Goal: Check status: Check status

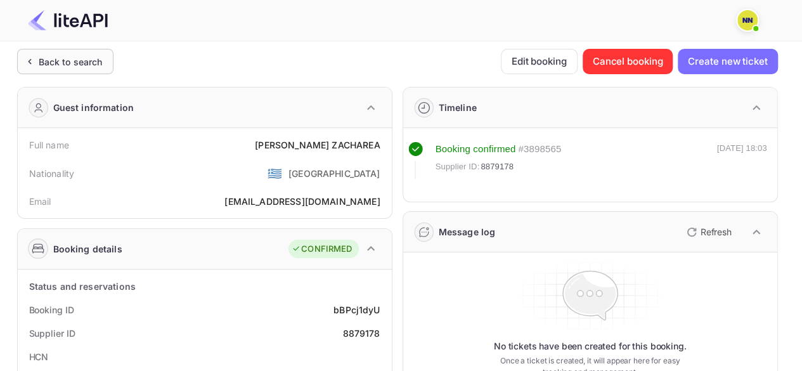
click at [67, 59] on div "Back to search" at bounding box center [71, 61] width 64 height 13
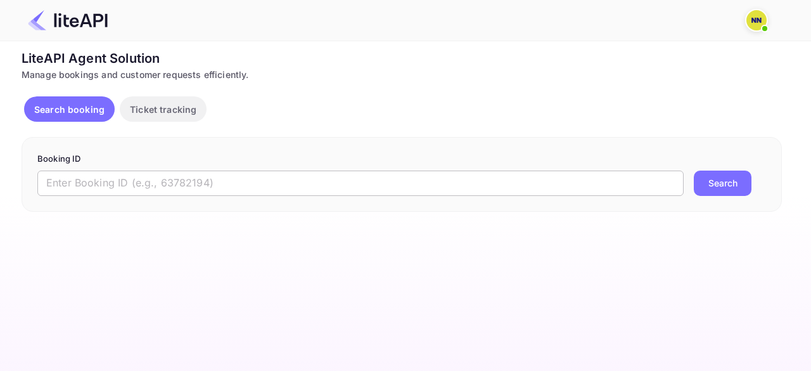
click at [93, 181] on input "text" at bounding box center [360, 183] width 647 height 25
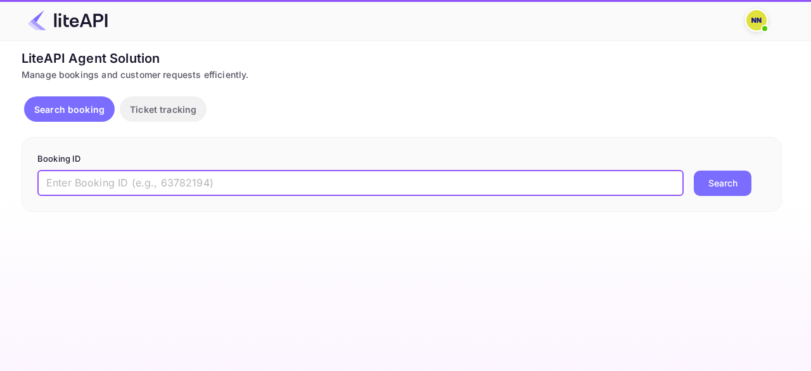
paste input "9004943"
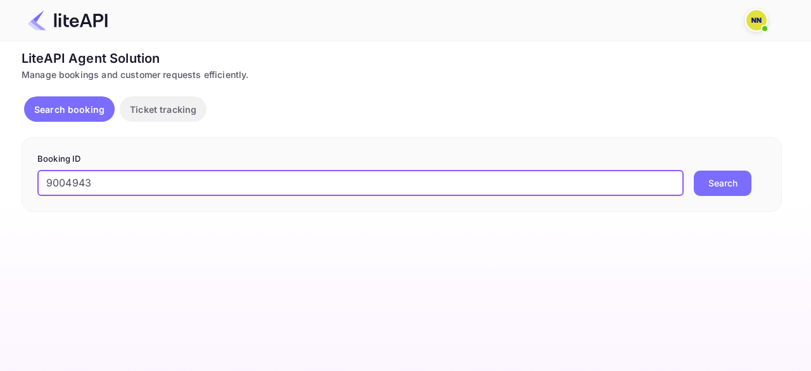
type input "9004943"
click at [712, 185] on button "Search" at bounding box center [723, 183] width 58 height 25
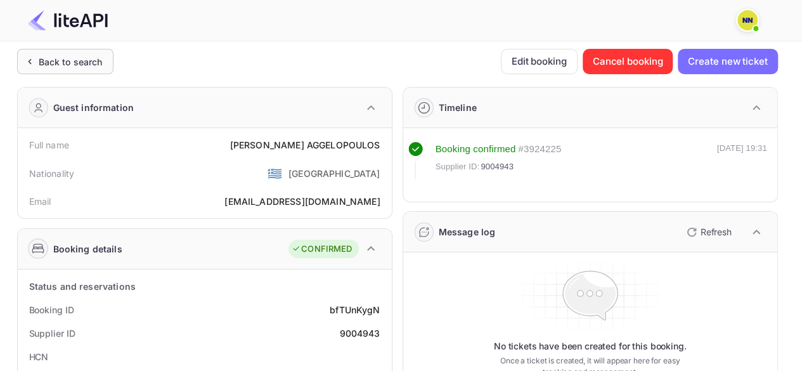
click at [66, 56] on div "Back to search" at bounding box center [71, 61] width 64 height 13
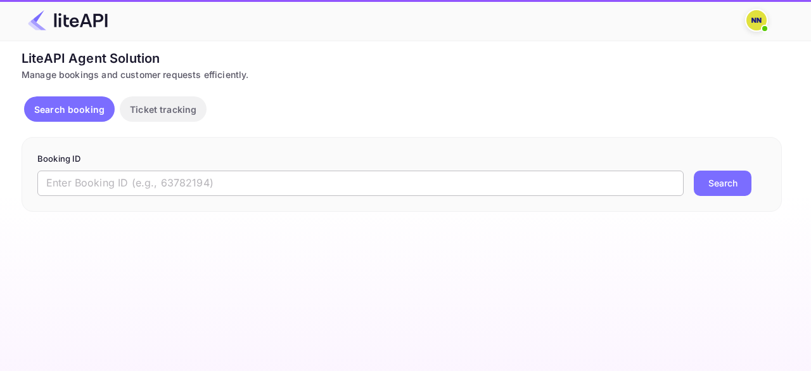
click at [108, 174] on input "text" at bounding box center [360, 183] width 647 height 25
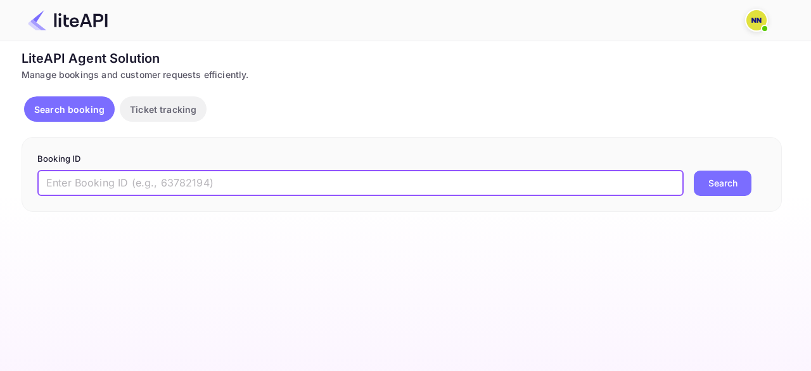
paste input "8987424"
type input "8987424"
click at [713, 182] on button "Search" at bounding box center [723, 183] width 58 height 25
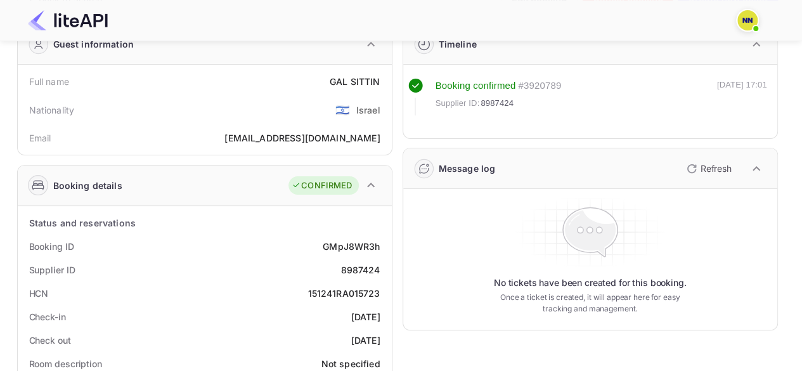
scroll to position [127, 0]
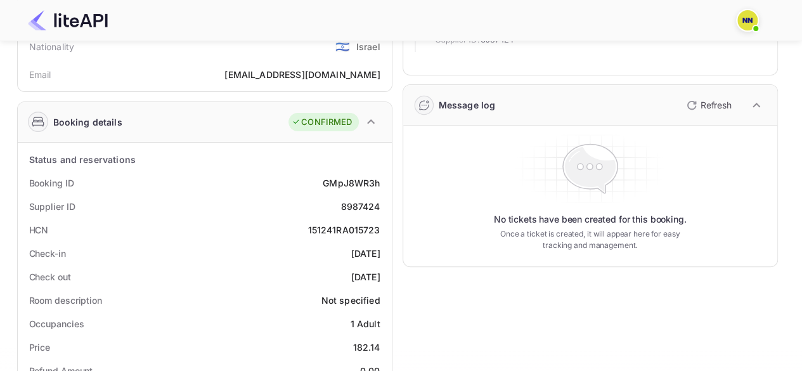
click at [344, 227] on div "151241RA015723" at bounding box center [343, 229] width 72 height 13
copy div "151241RA015723"
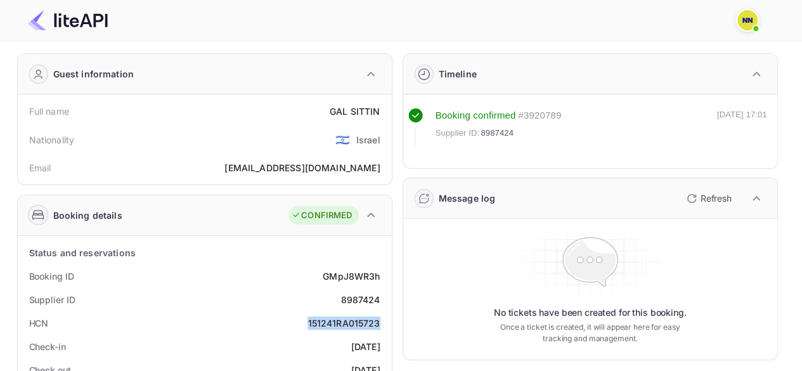
scroll to position [0, 0]
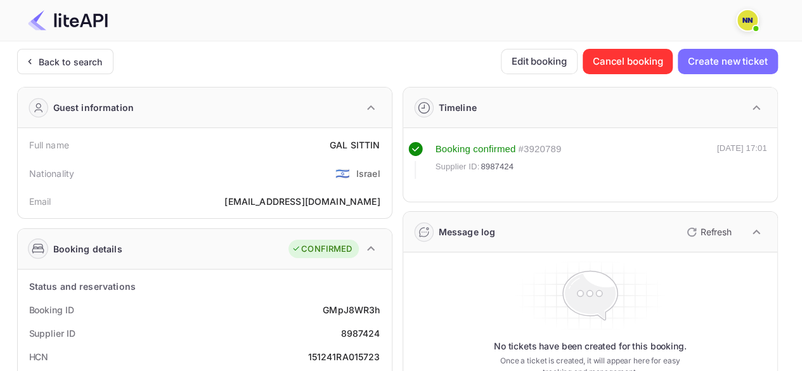
drag, startPoint x: 77, startPoint y: 62, endPoint x: 110, endPoint y: 87, distance: 41.1
click at [77, 61] on div "Back to search" at bounding box center [71, 61] width 64 height 13
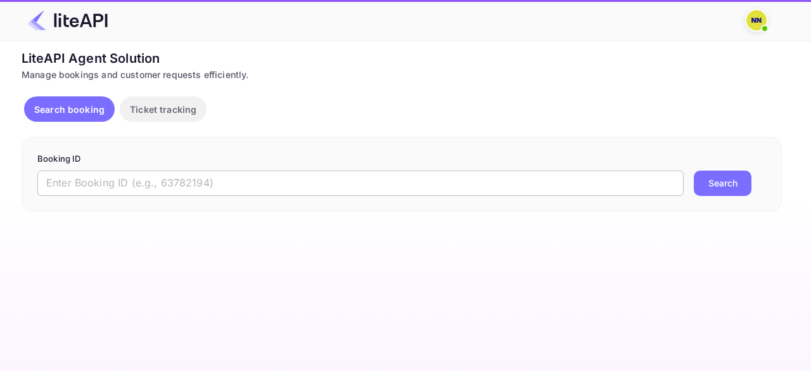
drag, startPoint x: 111, startPoint y: 183, endPoint x: 120, endPoint y: 179, distance: 10.5
click at [117, 183] on input "text" at bounding box center [360, 183] width 647 height 25
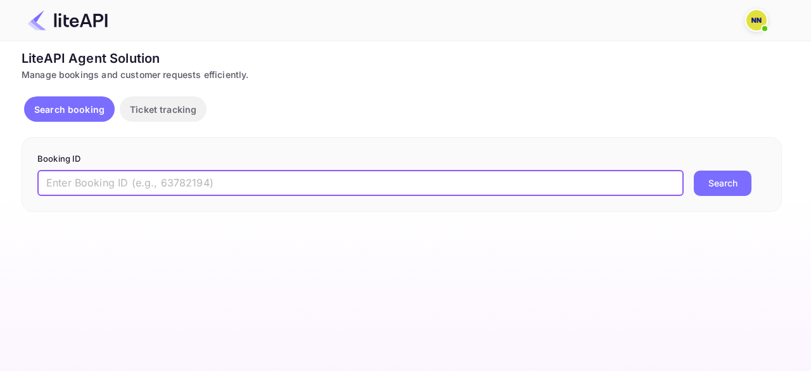
paste input "9001564"
type input "9001564"
click at [742, 179] on button "Search" at bounding box center [723, 183] width 58 height 25
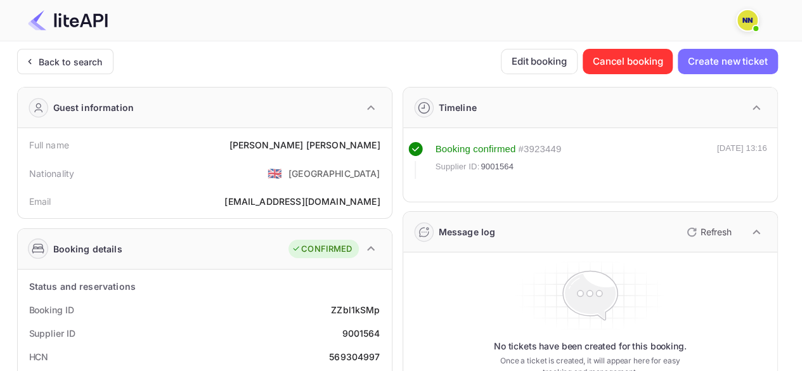
click at [356, 351] on div "569304997" at bounding box center [354, 356] width 51 height 13
copy div "569304997"
click at [62, 51] on div "Back to search" at bounding box center [65, 61] width 96 height 25
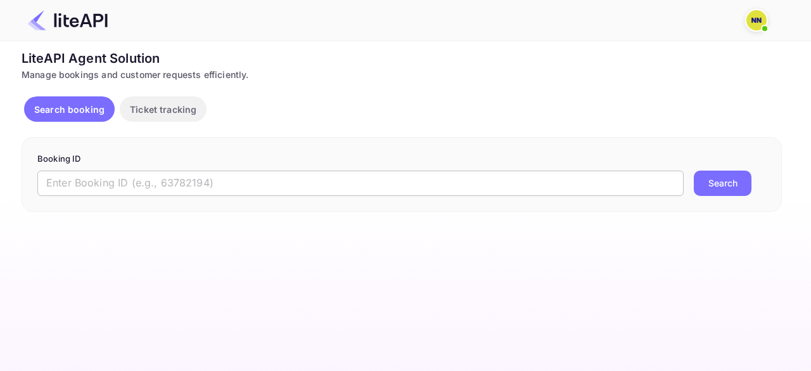
click at [165, 174] on input "text" at bounding box center [360, 183] width 647 height 25
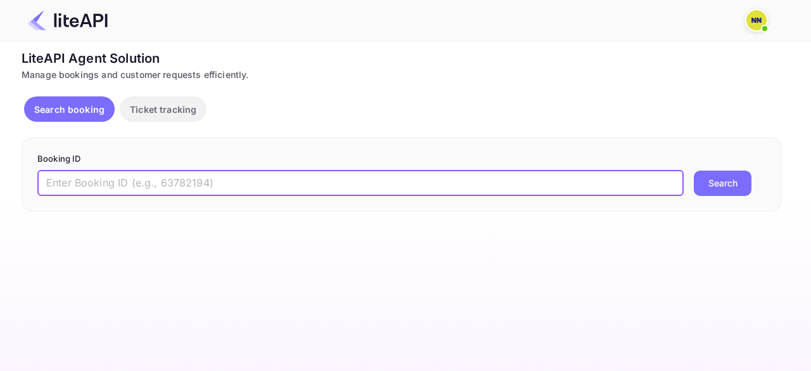
paste input "7333323"
type input "7333323"
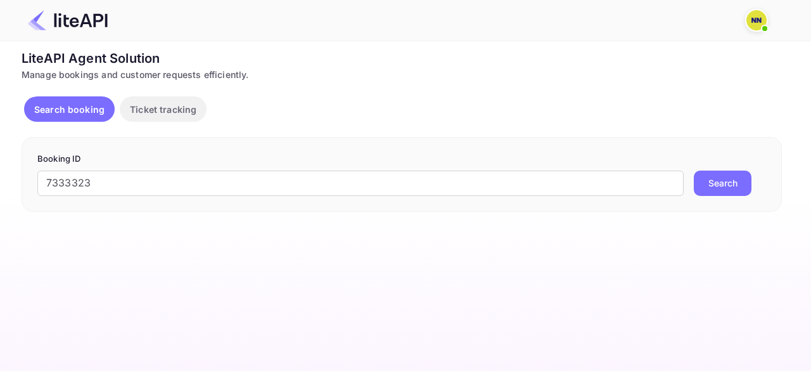
click at [721, 185] on button "Search" at bounding box center [723, 183] width 58 height 25
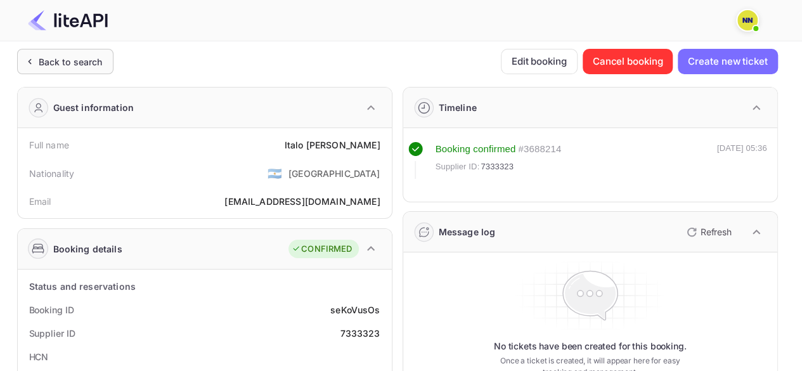
click at [76, 54] on div "Back to search" at bounding box center [65, 61] width 96 height 25
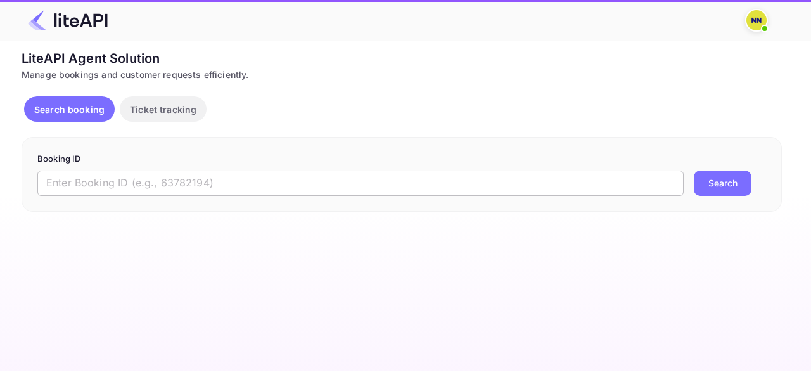
click at [231, 182] on input "text" at bounding box center [360, 183] width 647 height 25
paste input "8783415"
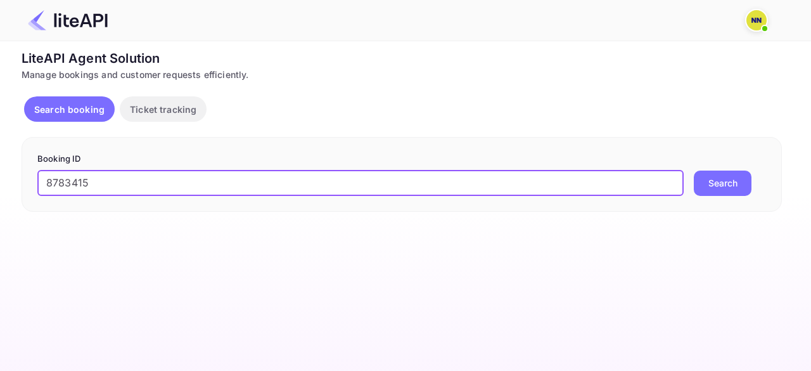
type input "8783415"
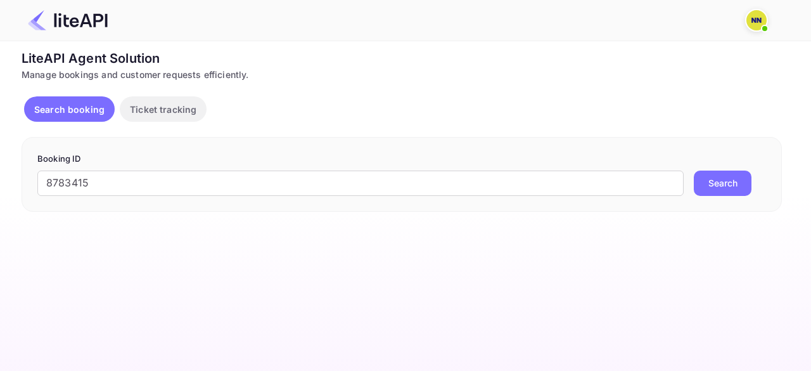
click at [712, 181] on button "Search" at bounding box center [723, 183] width 58 height 25
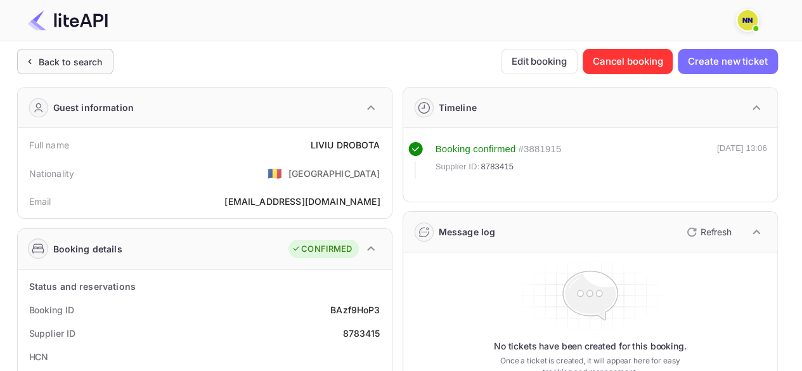
click at [36, 56] on div "Back to search" at bounding box center [63, 61] width 80 height 13
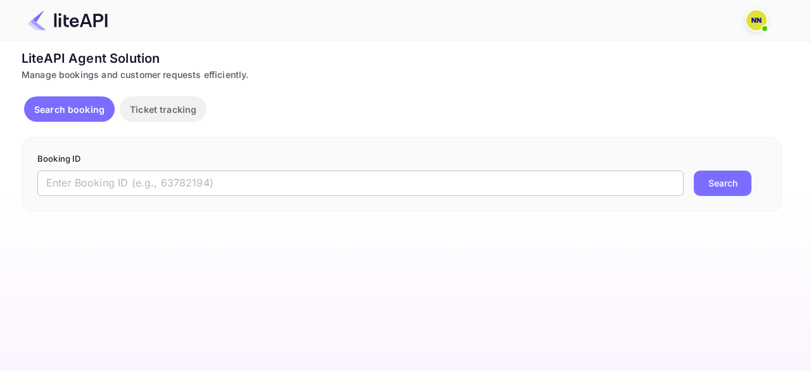
click at [133, 190] on input "text" at bounding box center [360, 183] width 647 height 25
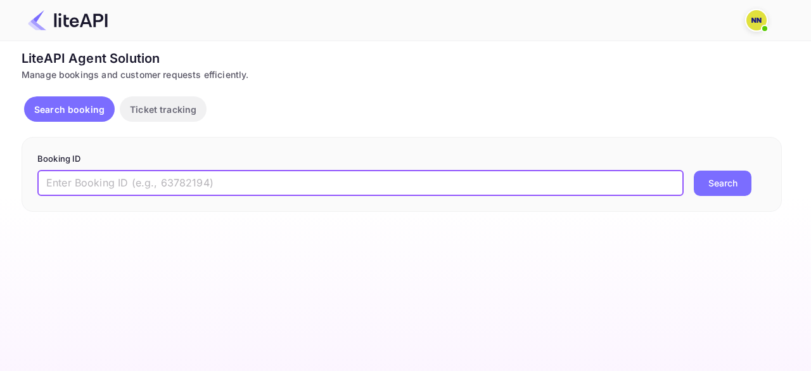
paste input "9076592"
type input "9076592"
click at [730, 188] on button "Search" at bounding box center [723, 183] width 58 height 25
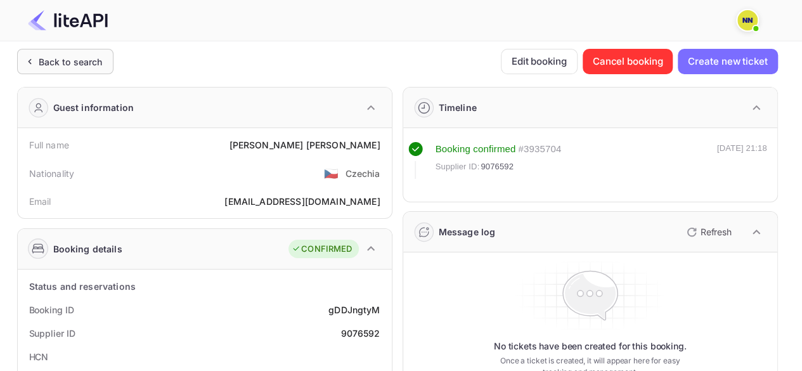
click at [65, 55] on div "Back to search" at bounding box center [71, 61] width 64 height 13
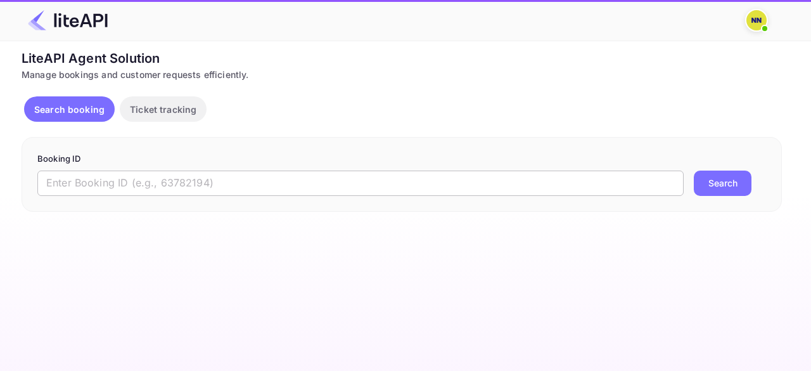
click at [93, 183] on input "text" at bounding box center [360, 183] width 647 height 25
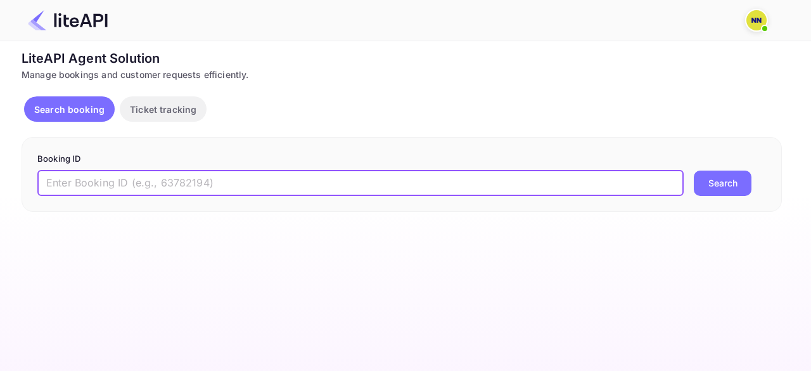
paste input "7971369"
type input "7971369"
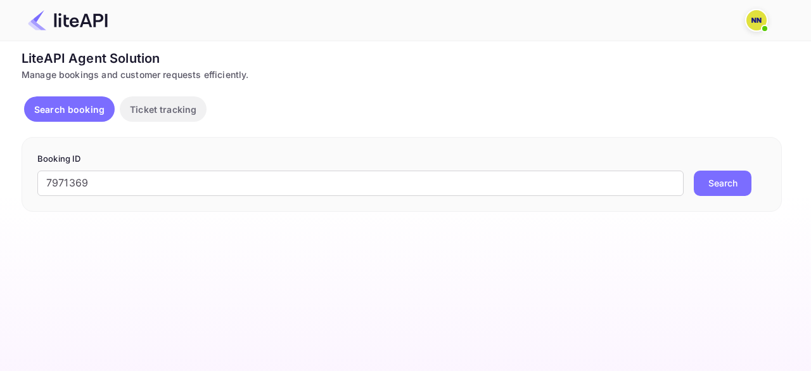
click at [734, 190] on button "Search" at bounding box center [723, 183] width 58 height 25
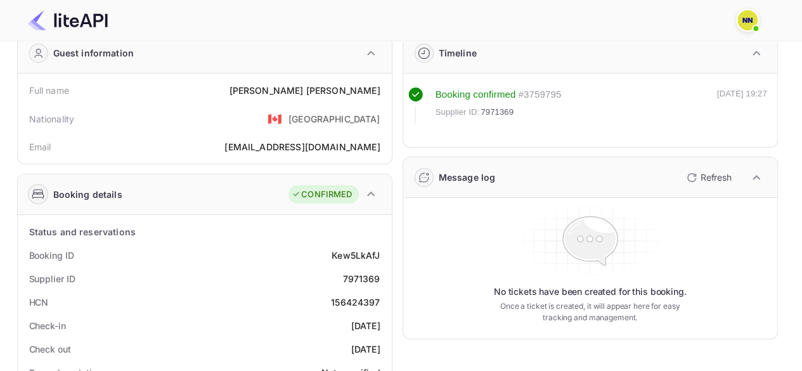
scroll to position [127, 0]
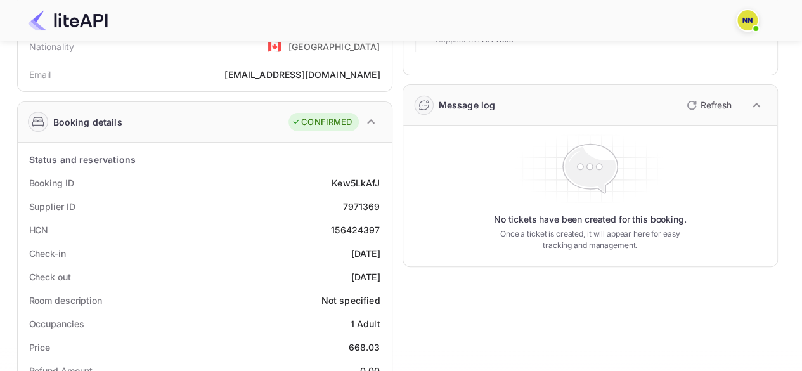
click at [361, 230] on div "156424397" at bounding box center [355, 229] width 49 height 13
click at [361, 231] on div "156424397" at bounding box center [355, 229] width 49 height 13
copy div "156424397"
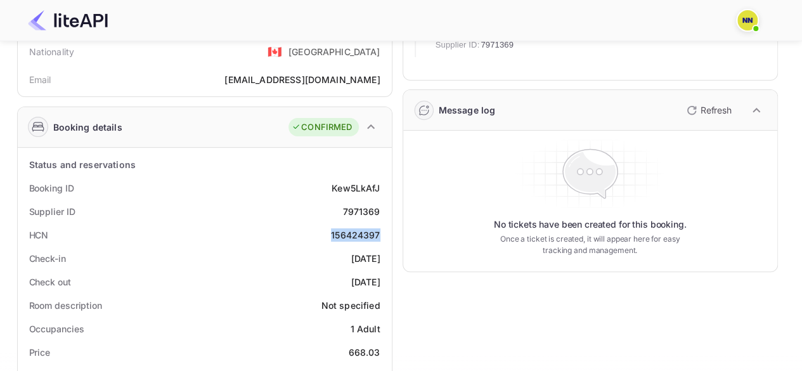
scroll to position [0, 0]
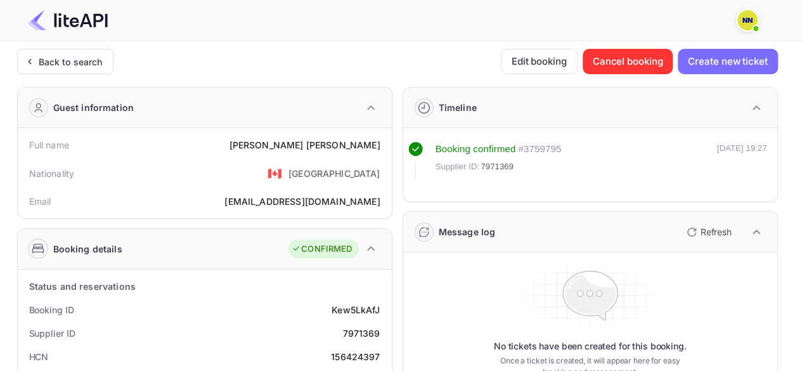
click at [53, 61] on div "Back to search" at bounding box center [71, 61] width 64 height 13
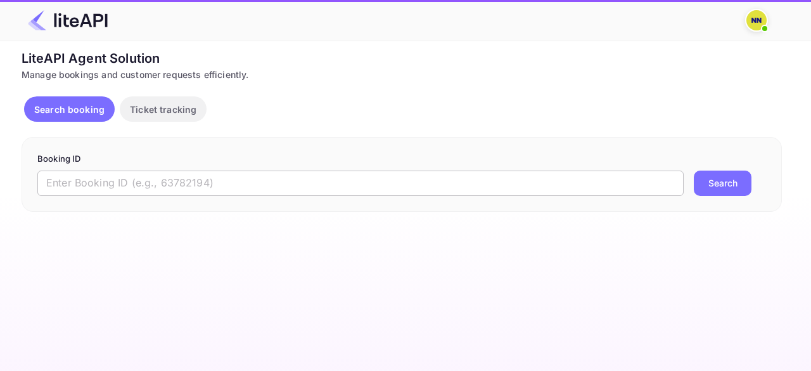
click at [96, 176] on input "text" at bounding box center [360, 183] width 647 height 25
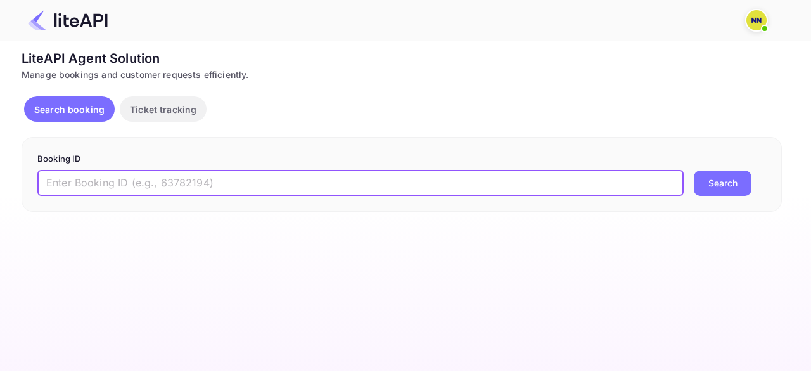
paste input "7283620"
type input "7283620"
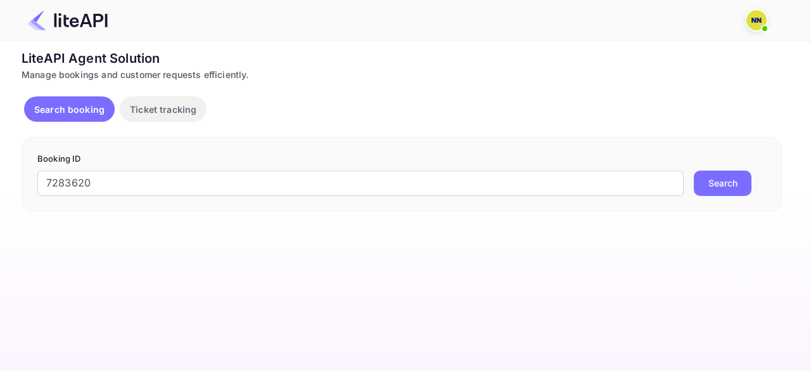
click at [723, 179] on button "Search" at bounding box center [723, 183] width 58 height 25
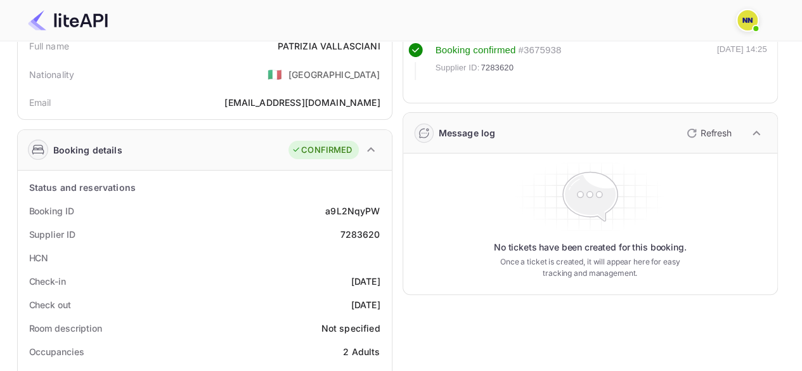
scroll to position [127, 0]
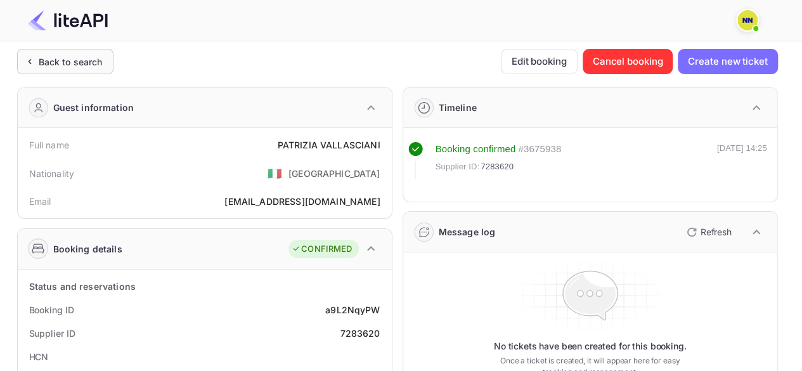
click at [90, 62] on div "Back to search" at bounding box center [71, 61] width 64 height 13
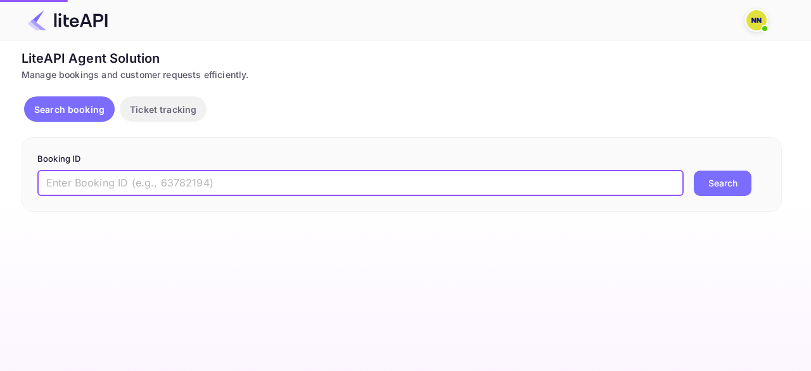
click at [80, 174] on input "text" at bounding box center [360, 183] width 647 height 25
paste input "9004851"
type input "9004851"
click at [723, 188] on button "Search" at bounding box center [723, 183] width 58 height 25
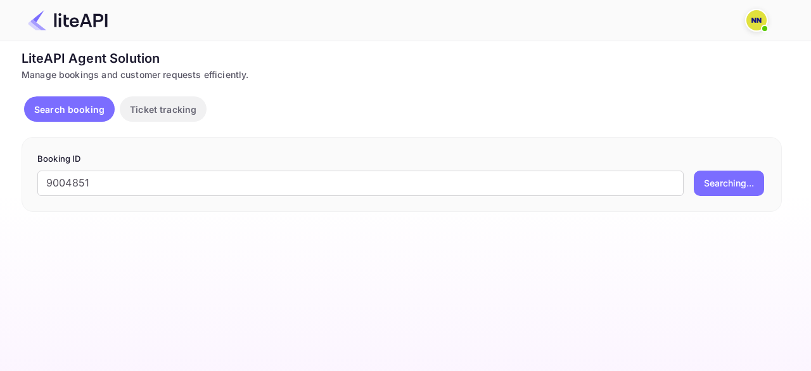
click at [656, 96] on div "Search booking Ticket tracking" at bounding box center [402, 111] width 761 height 30
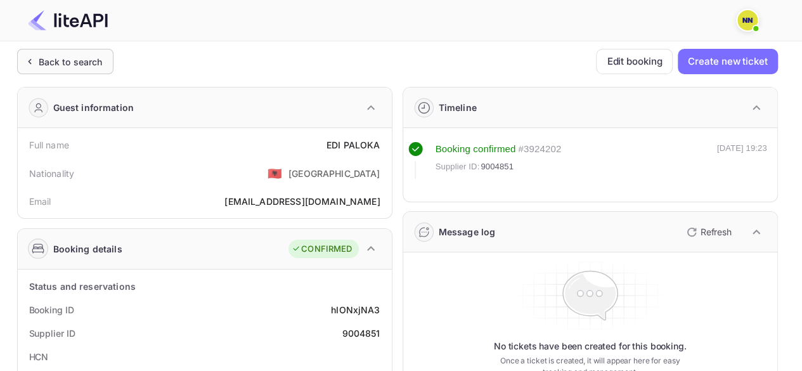
click at [57, 61] on div "Back to search" at bounding box center [71, 61] width 64 height 13
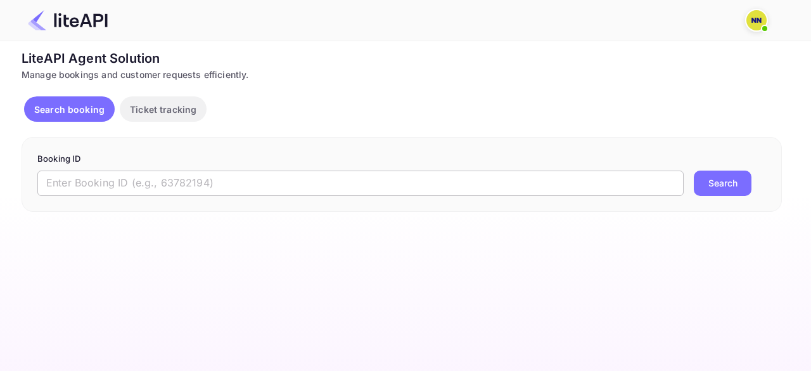
click at [89, 191] on input "text" at bounding box center [360, 183] width 647 height 25
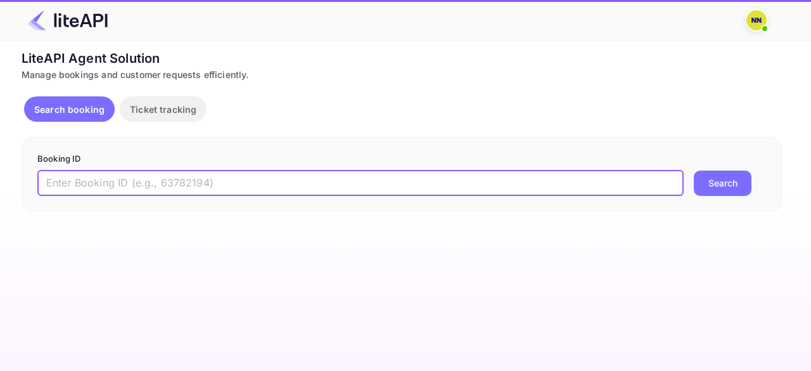
paste input "8487446"
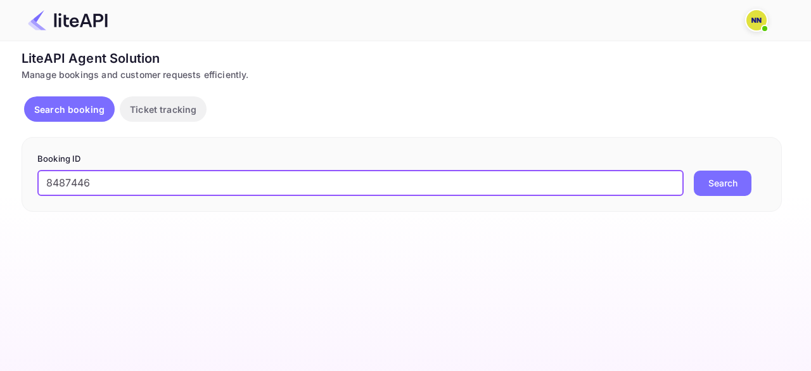
type input "8487446"
click at [727, 190] on button "Search" at bounding box center [723, 183] width 58 height 25
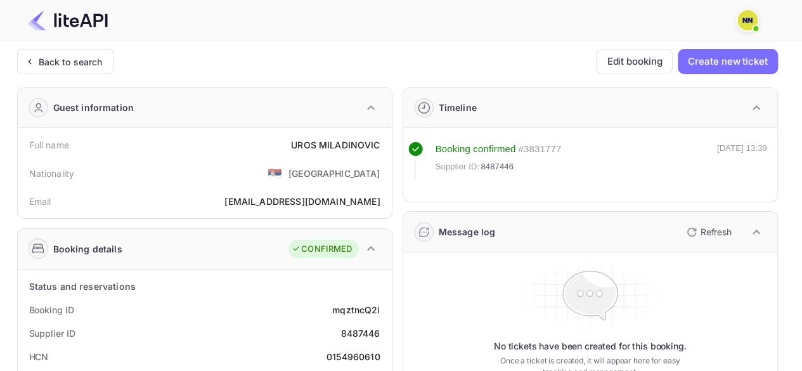
click at [352, 358] on div "0154960610" at bounding box center [353, 356] width 54 height 13
copy div "0154960610"
